Goal: Transaction & Acquisition: Purchase product/service

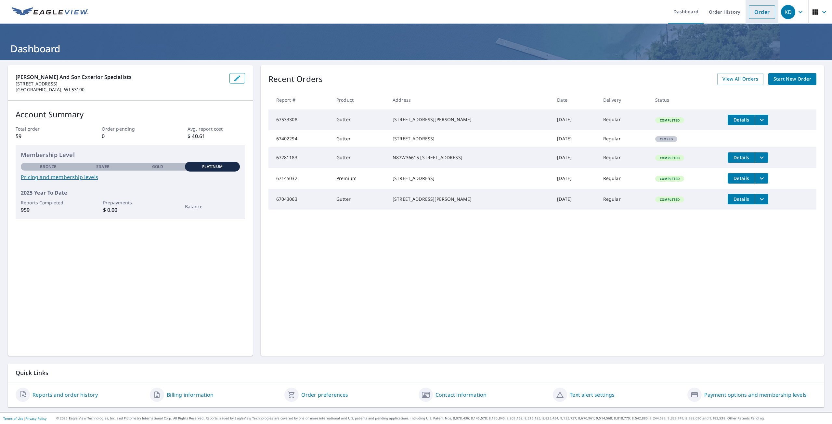
click at [745, 18] on li "Order" at bounding box center [761, 12] width 33 height 24
click at [755, 14] on link "Order" at bounding box center [762, 12] width 26 height 14
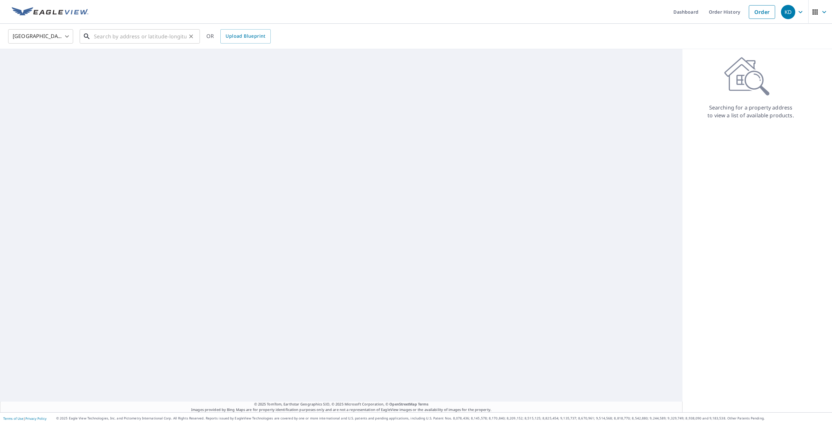
click at [151, 39] on input "text" at bounding box center [140, 36] width 93 height 18
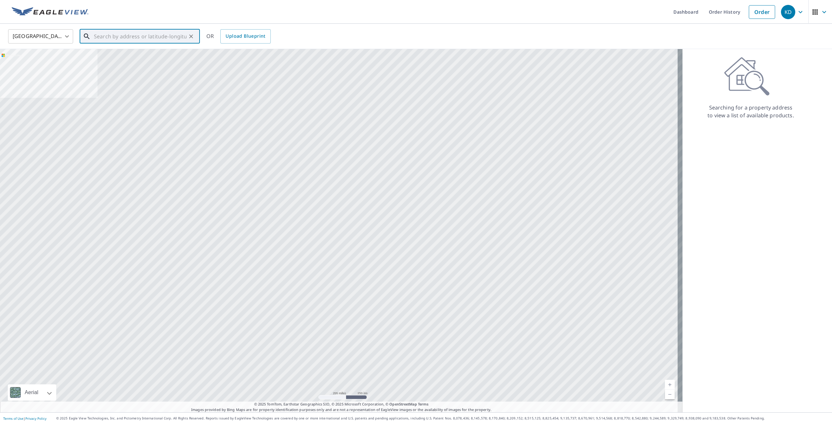
paste input "[STREET_ADDRESS]"
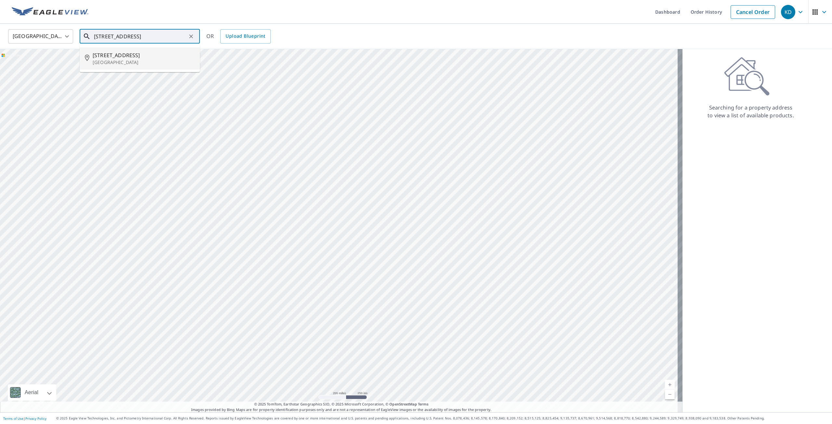
click at [164, 52] on span "[STREET_ADDRESS]" at bounding box center [144, 55] width 102 height 8
type input "[STREET_ADDRESS]"
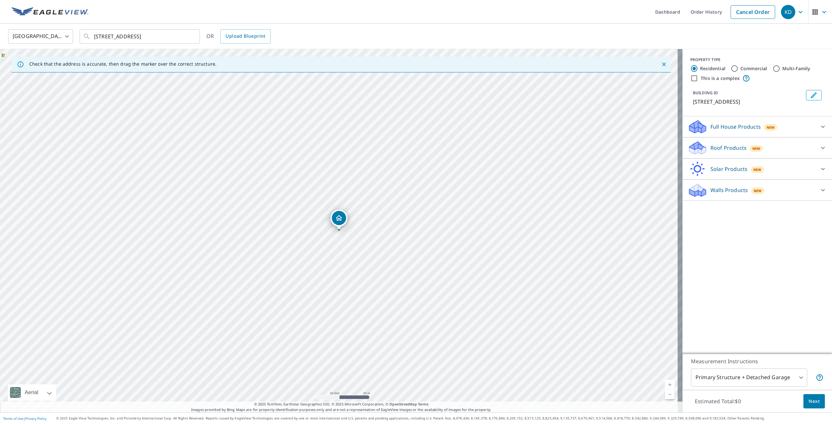
click at [338, 220] on icon "Dropped pin, building 1, Residential property, 100 Stonehaven Cir Beaver Dam, W…" at bounding box center [339, 218] width 6 height 6
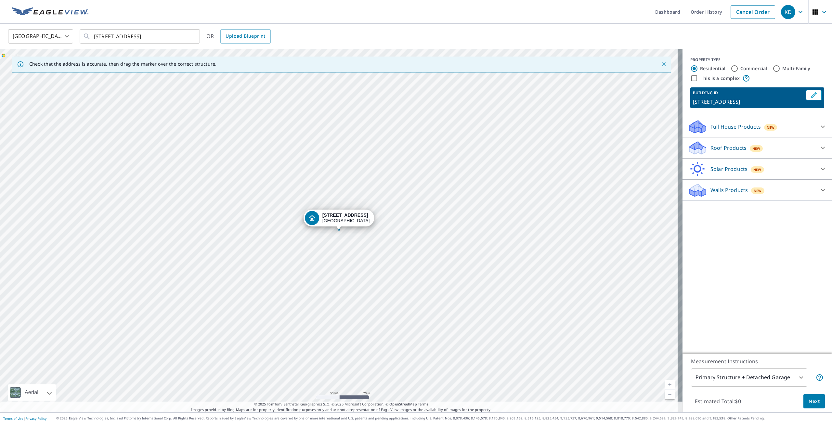
click at [733, 150] on p "Roof Products" at bounding box center [728, 148] width 36 height 8
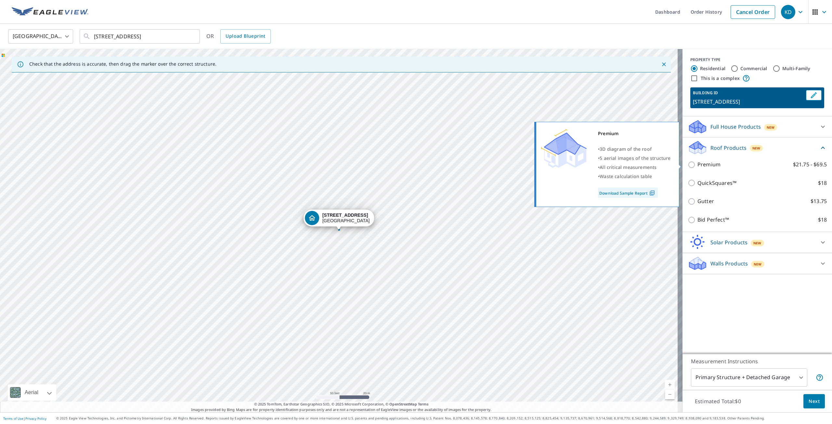
click at [688, 165] on input "Premium $21.75 - $69.5" at bounding box center [692, 165] width 10 height 8
checkbox input "true"
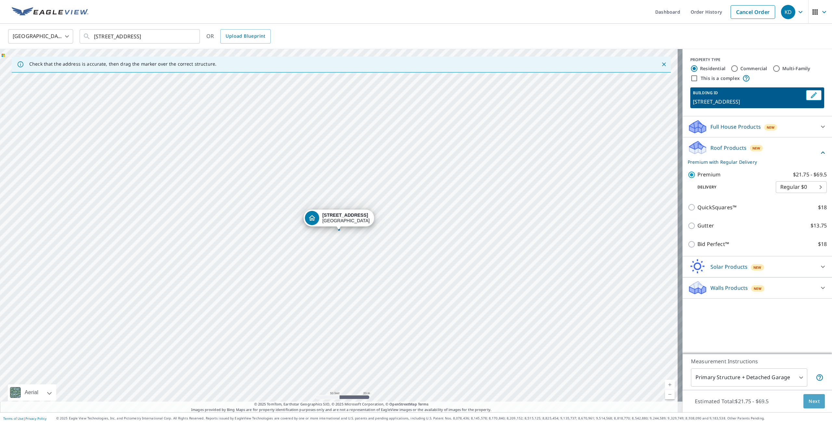
click at [811, 403] on span "Next" at bounding box center [813, 401] width 11 height 8
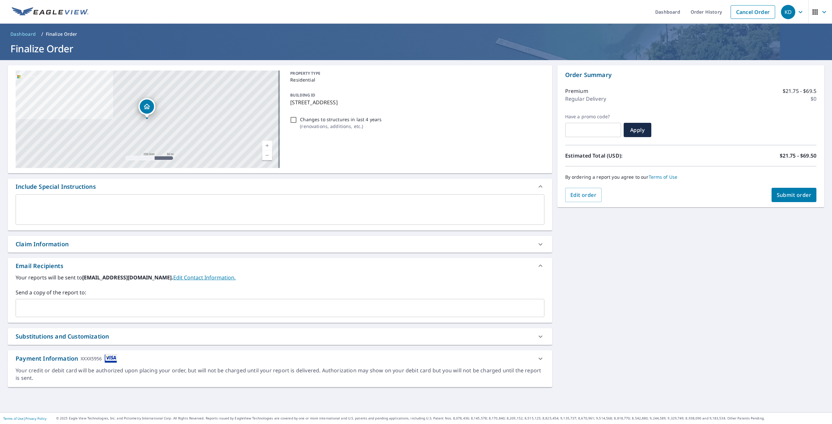
click at [795, 194] on span "Submit order" at bounding box center [793, 194] width 35 height 7
